Goal: Information Seeking & Learning: Learn about a topic

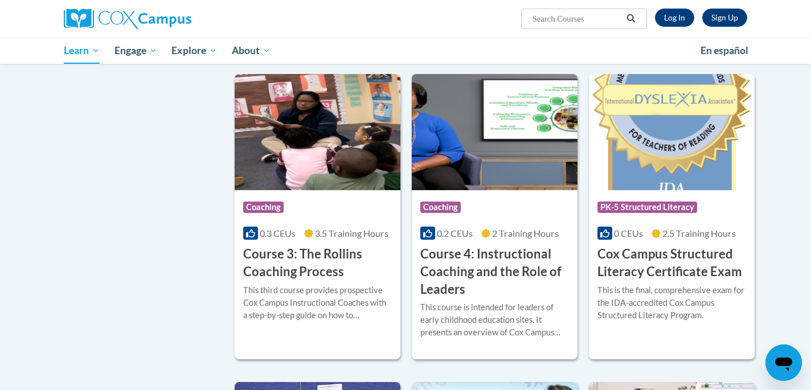
scroll to position [777, 0]
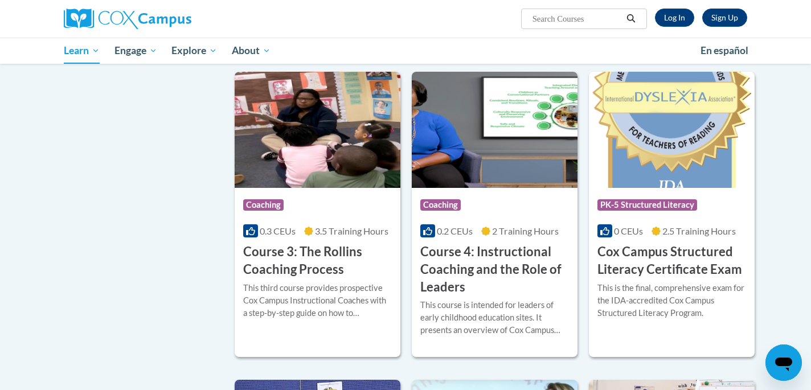
click at [595, 16] on input "Search..." at bounding box center [577, 19] width 91 height 14
click at [560, 14] on input "Search..." at bounding box center [577, 19] width 91 height 14
type input "multicultural"
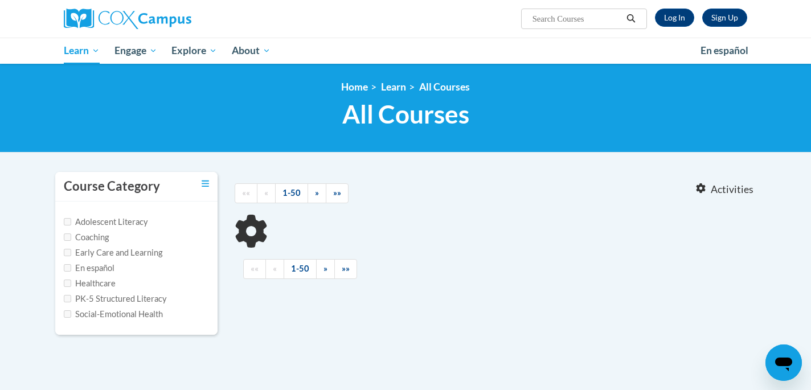
type input "multicultural"
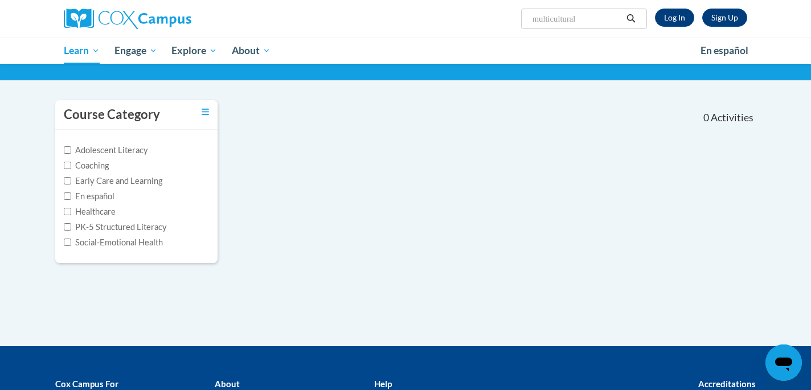
scroll to position [73, 0]
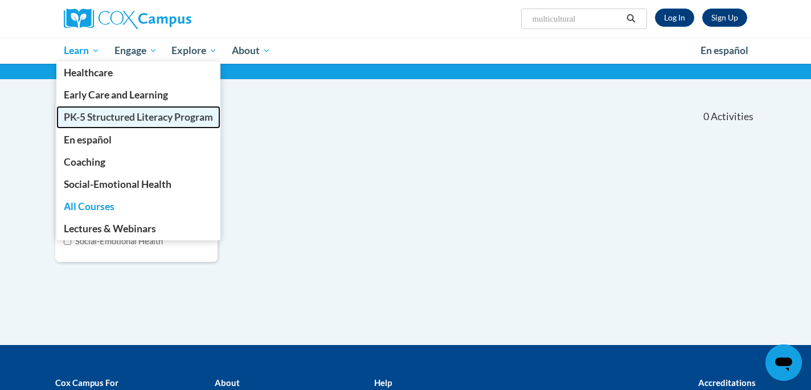
click at [109, 116] on span "PK-5 Structured Literacy Program" at bounding box center [138, 117] width 149 height 12
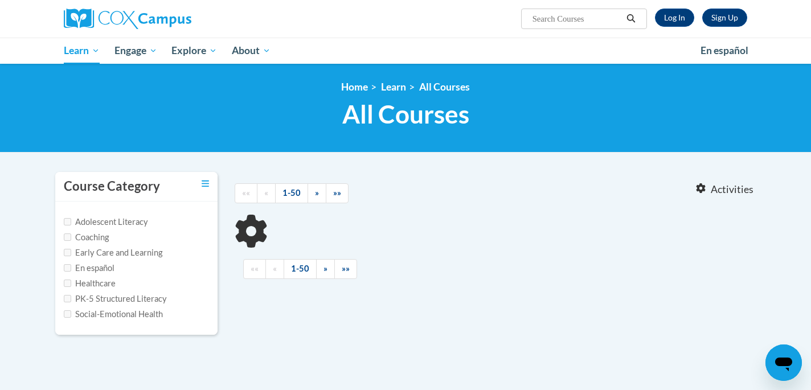
click at [564, 17] on input "Search..." at bounding box center [577, 19] width 91 height 14
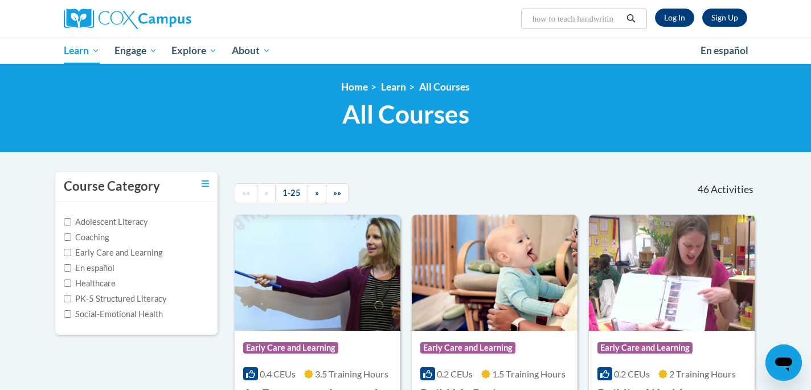
type input "how to teach handwriting"
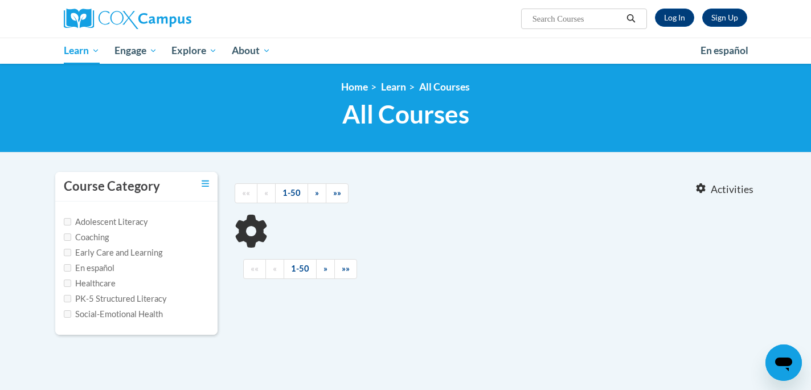
type input "how to teach handwriting"
click at [112, 300] on label "PK-5 Structured Literacy" at bounding box center [115, 299] width 103 height 13
click at [71, 300] on input "PK-5 Structured Literacy" at bounding box center [67, 298] width 7 height 7
checkbox input "true"
